Goal: Obtain resource: Obtain resource

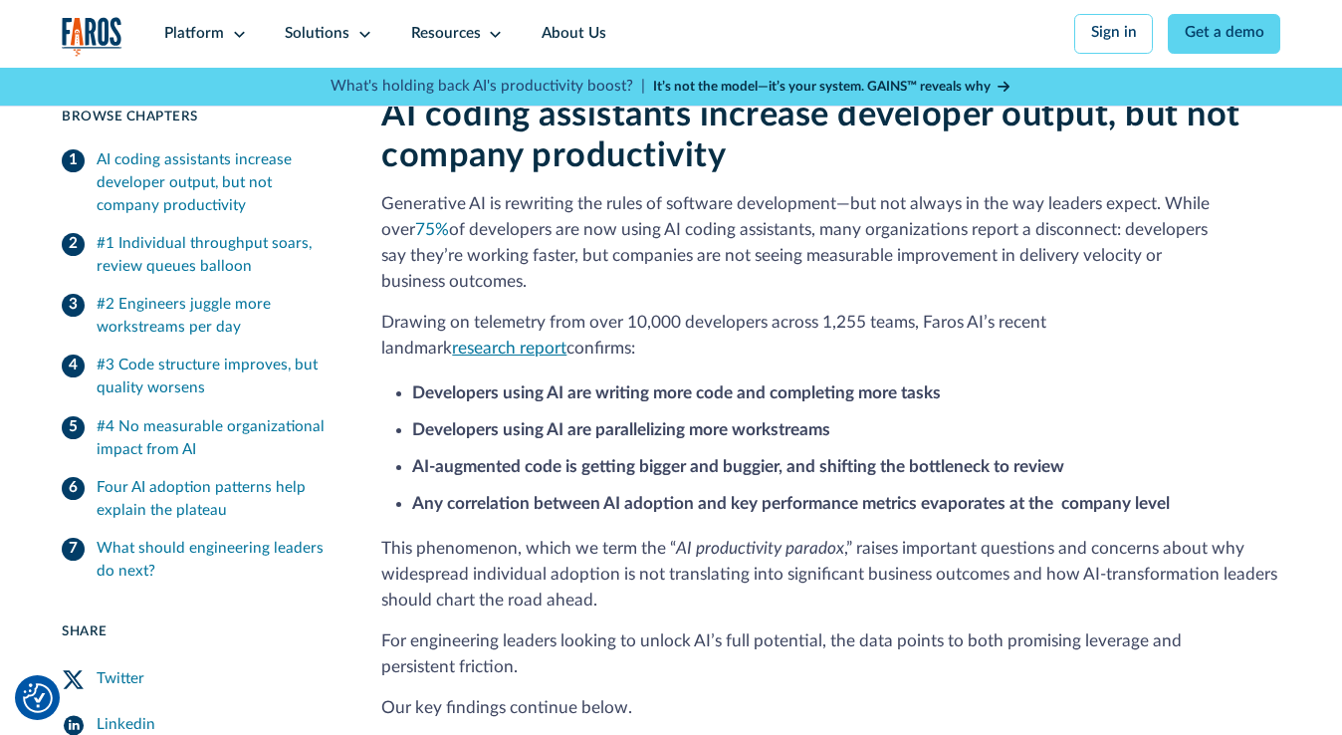
scroll to position [627, 0]
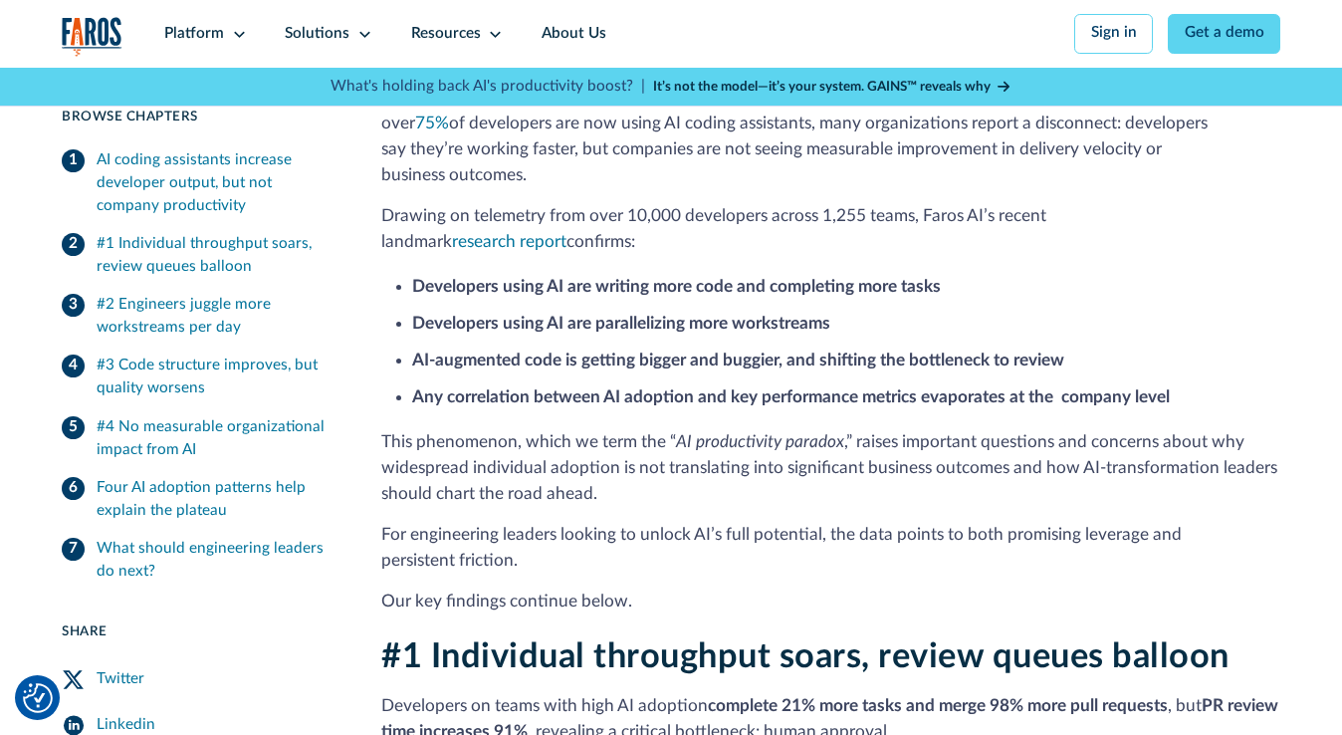
click at [567, 233] on link "research report" at bounding box center [509, 241] width 114 height 17
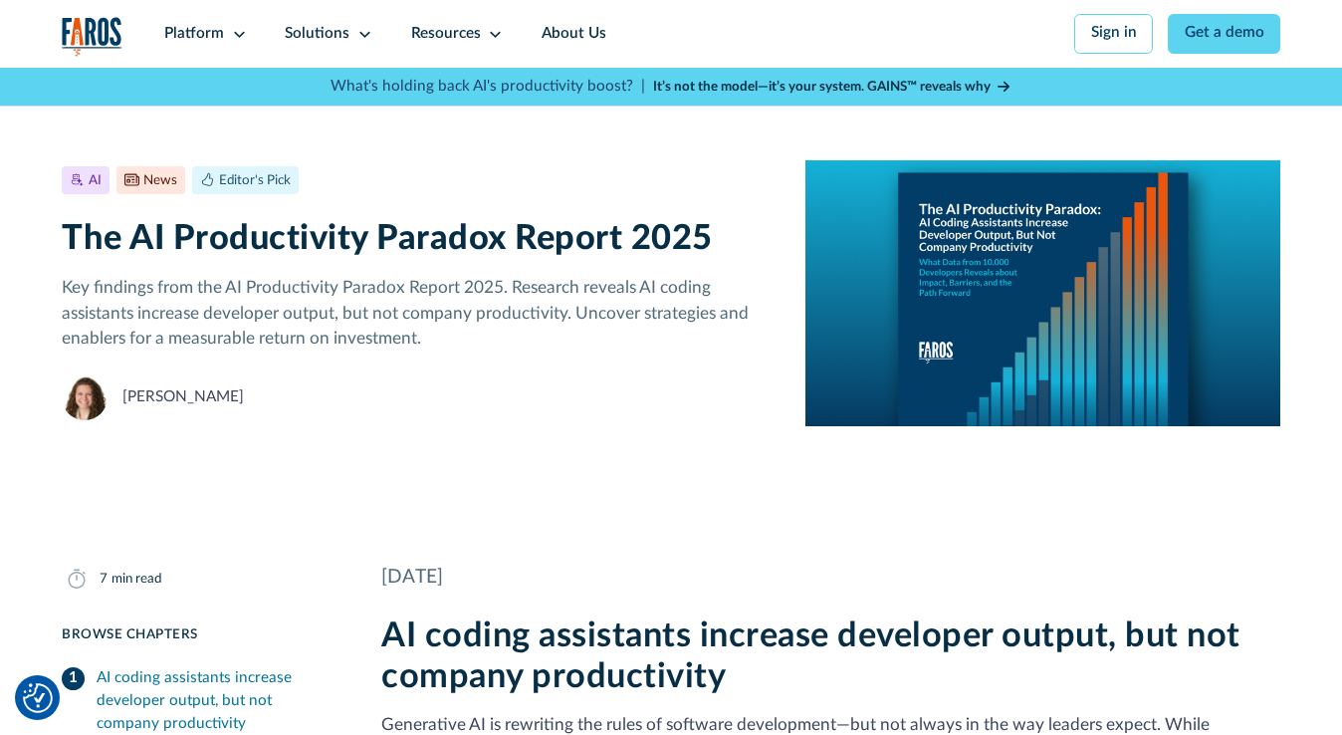
scroll to position [0, 0]
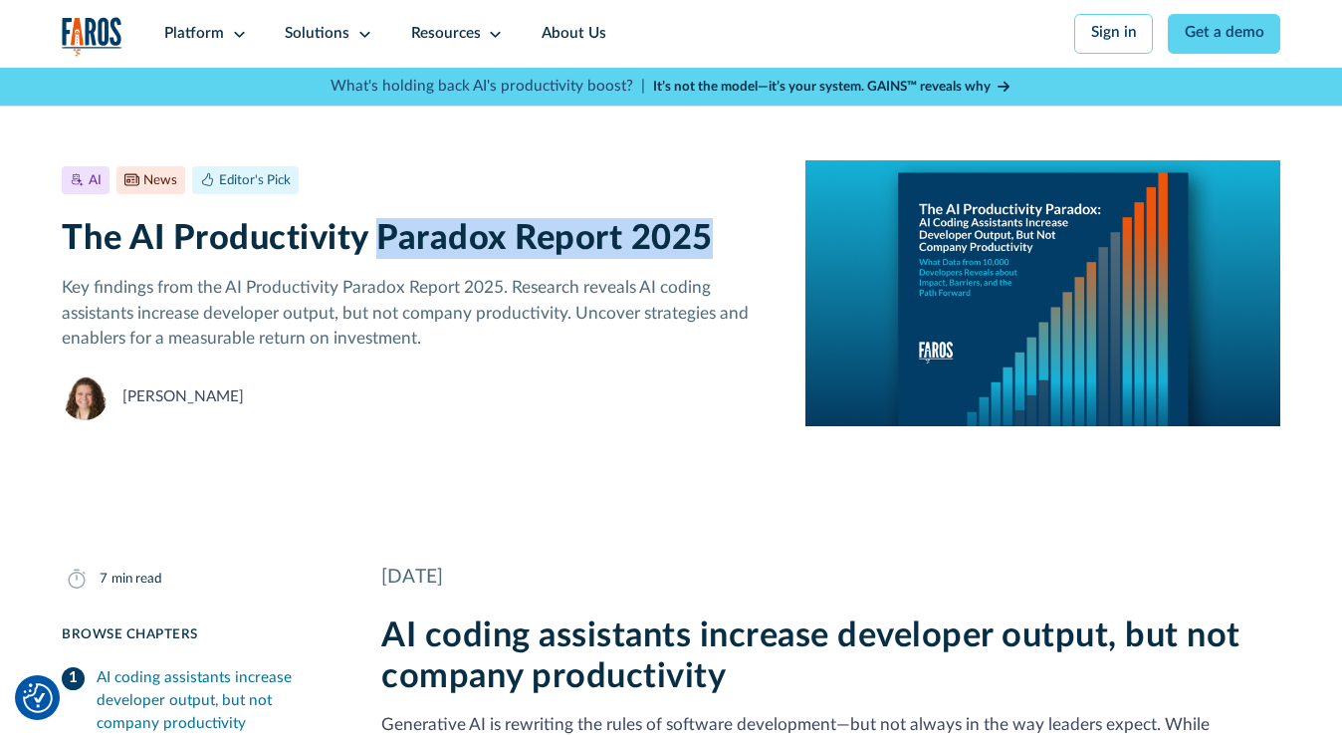
copy h1 "Paradox Report 2025"
drag, startPoint x: 378, startPoint y: 243, endPoint x: 708, endPoint y: 225, distance: 330.0
click at [708, 225] on h1 "The AI Productivity Paradox Report 2025" at bounding box center [418, 238] width 713 height 41
copy h1 "Paradox Report 2025"
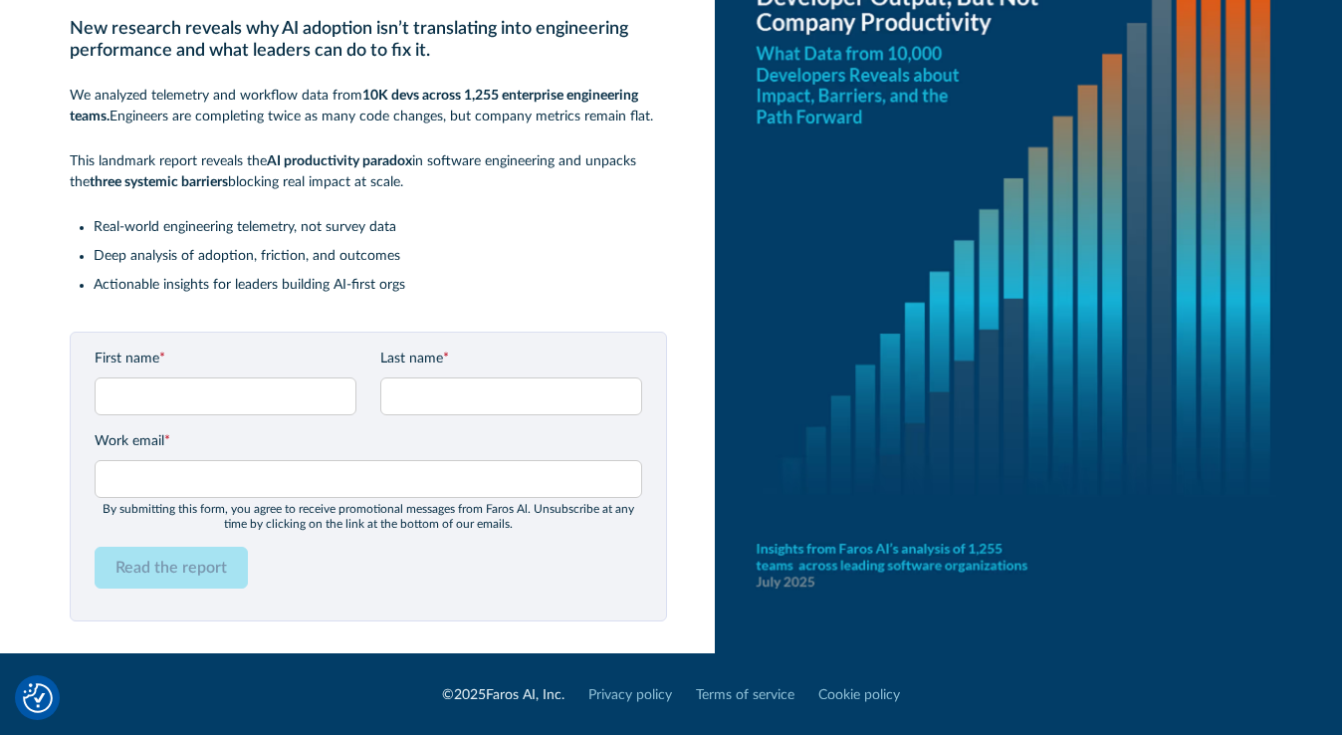
scroll to position [150, 0]
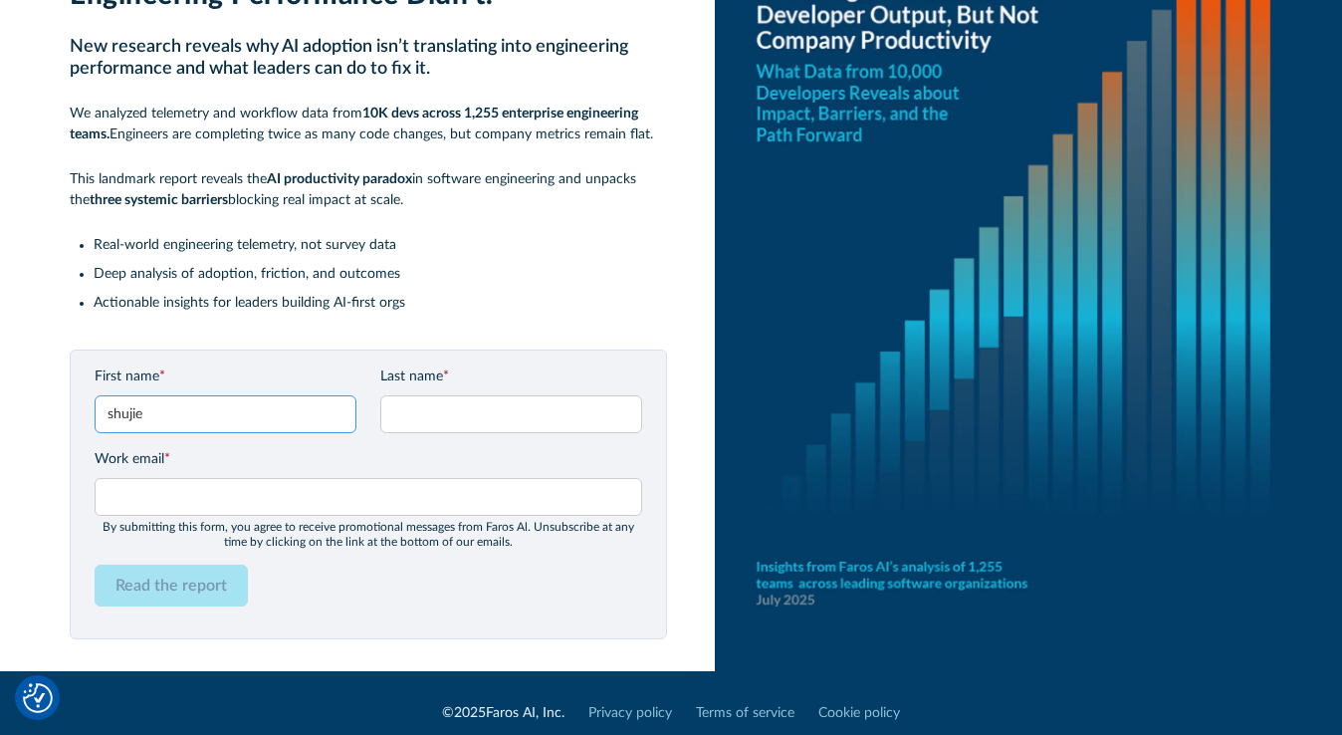
type input "shujie"
type input "chen"
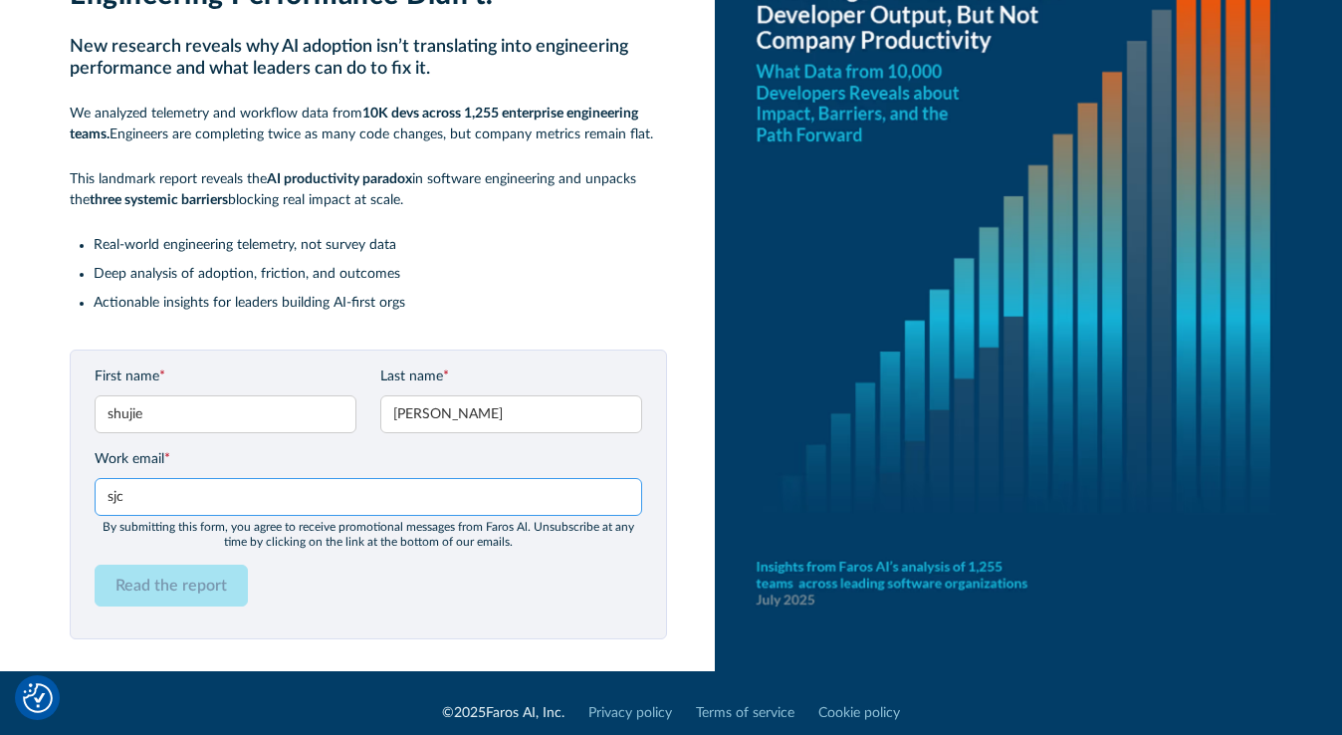
type input "sjcb"
type input "sjcbenny@hotmail.com"
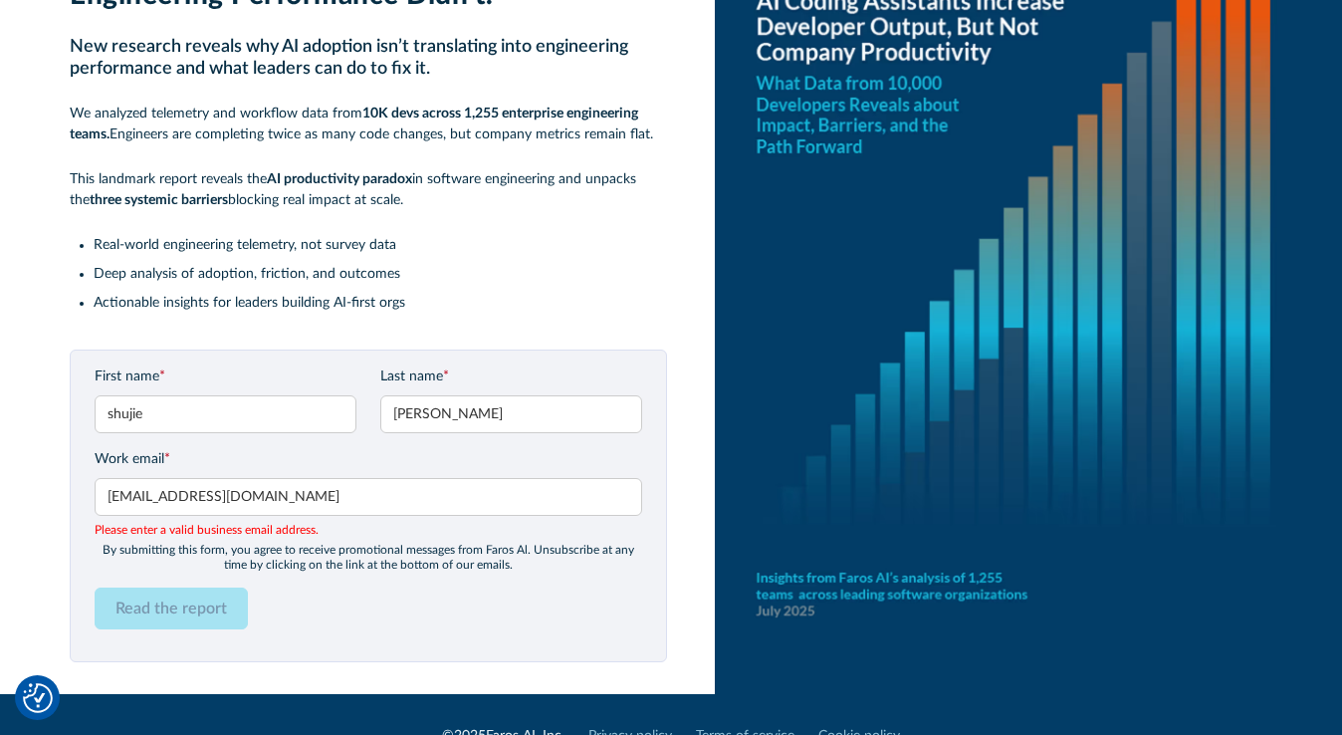
click at [301, 500] on input "sjcbenny@hotmail.com" at bounding box center [369, 497] width 548 height 38
click at [286, 572] on form "First name * shujie Last name * chen Work email * sjcbenny@hotmail.com Please e…" at bounding box center [369, 505] width 548 height 279
click at [291, 502] on input "sjcbenny@hotmail.com" at bounding box center [369, 497] width 548 height 38
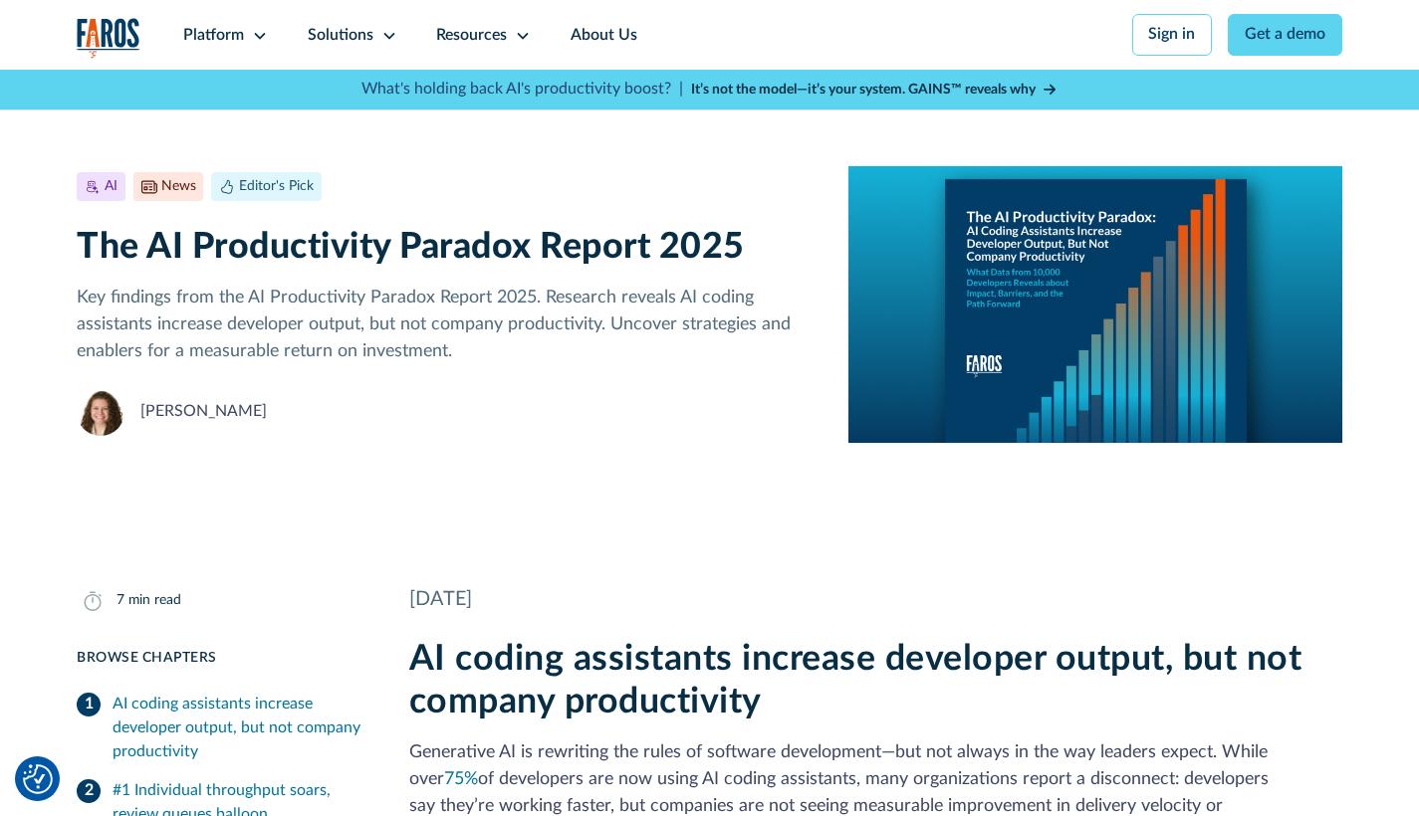
click at [273, 193] on div "Editor's Pick" at bounding box center [276, 186] width 75 height 21
copy p "AI Productivity Paradox Report 2025"
drag, startPoint x: 246, startPoint y: 301, endPoint x: 530, endPoint y: 304, distance: 283.8
click at [530, 304] on p "Key findings from the AI Productivity Paradox Report 2025. Research reveals AI …" at bounding box center [447, 325] width 740 height 80
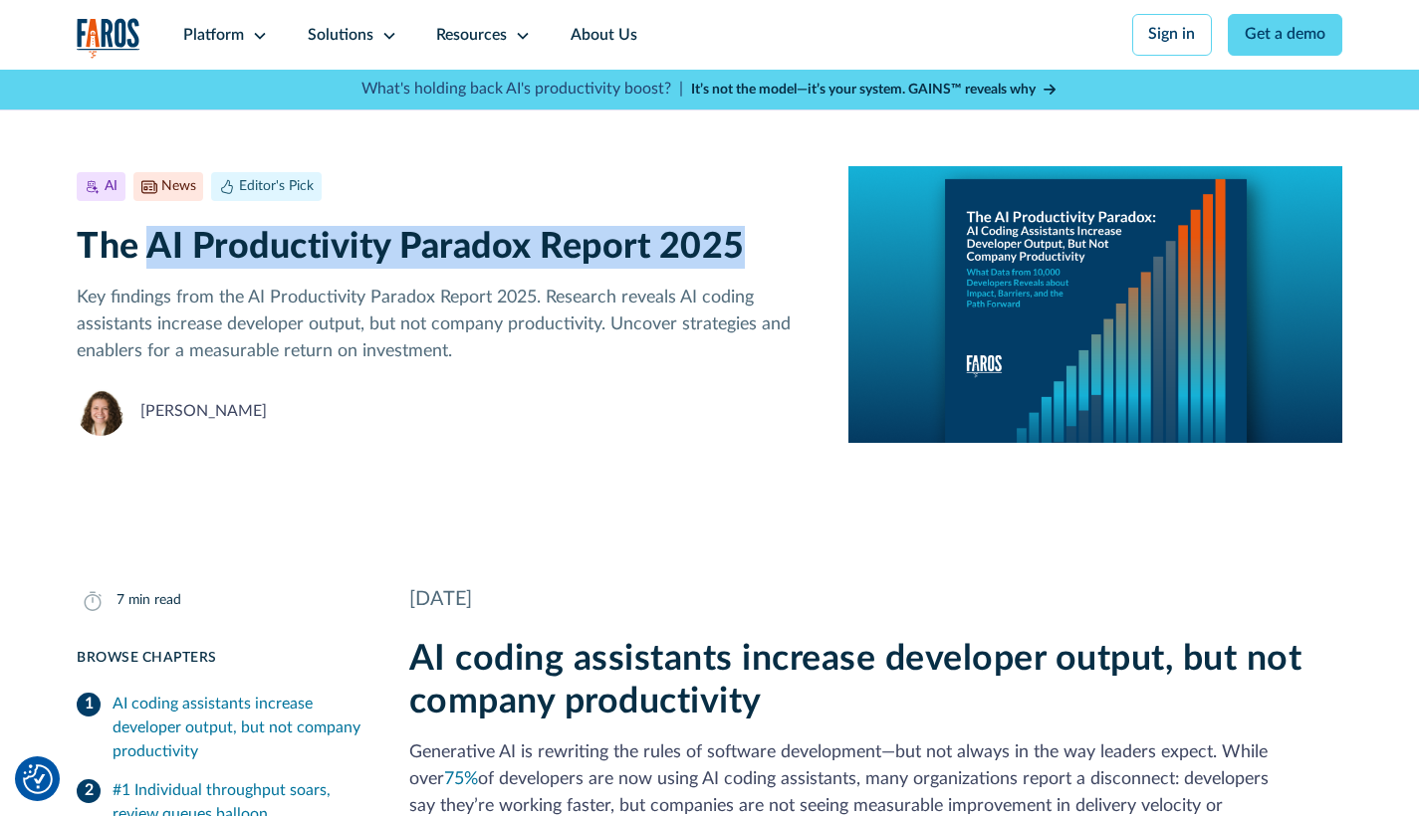
drag, startPoint x: 748, startPoint y: 248, endPoint x: 145, endPoint y: 249, distance: 602.3
click at [145, 249] on h1 "The AI Productivity Paradox Report 2025" at bounding box center [447, 247] width 740 height 43
